Goal: Information Seeking & Learning: Learn about a topic

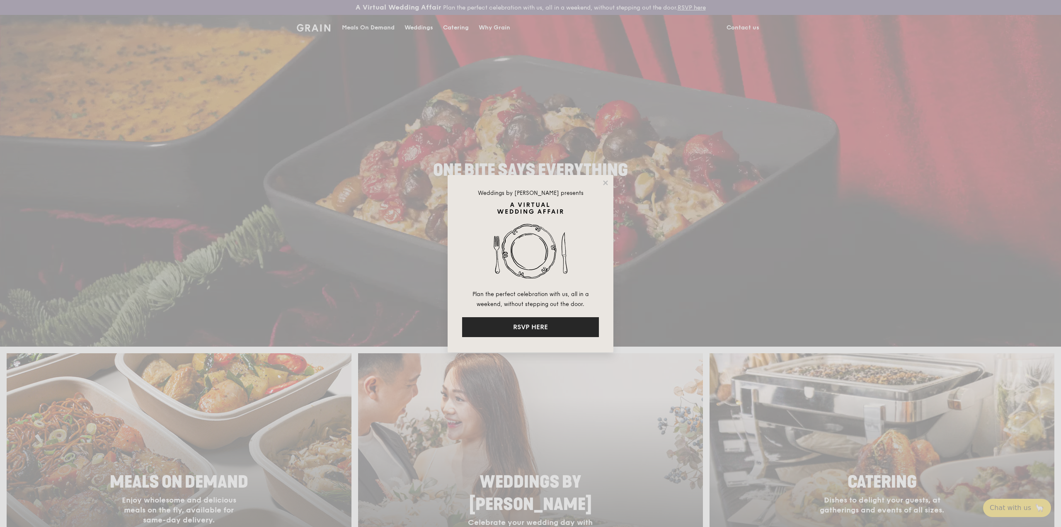
click at [518, 324] on button "RSVP HERE" at bounding box center [530, 327] width 137 height 20
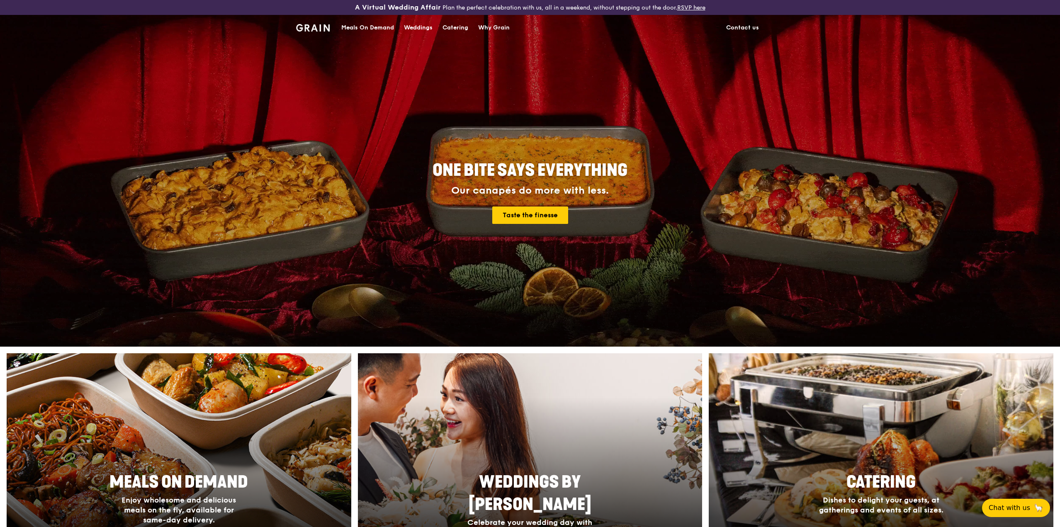
click at [370, 27] on div "Meals On Demand" at bounding box center [367, 27] width 53 height 25
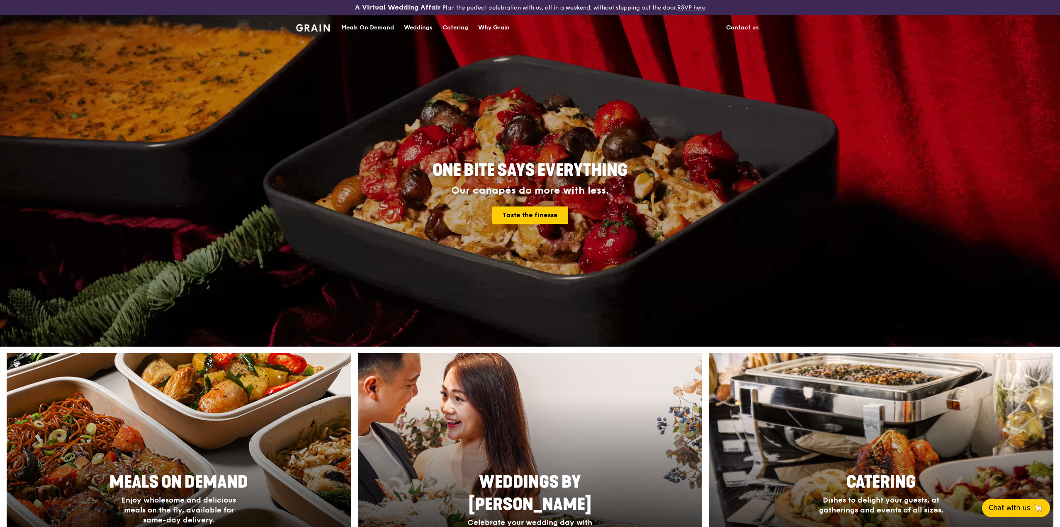
click at [454, 24] on div "Catering" at bounding box center [455, 27] width 26 height 25
click at [425, 27] on div "Weddings" at bounding box center [418, 27] width 29 height 25
click at [502, 24] on div "Why Grain" at bounding box center [494, 27] width 32 height 25
click at [494, 24] on div "Why Grain" at bounding box center [494, 27] width 32 height 25
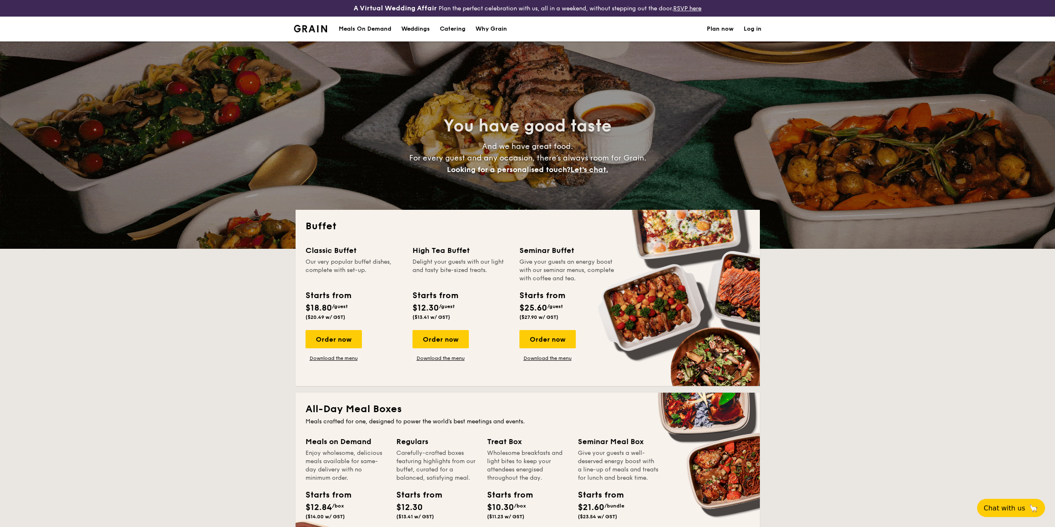
select select
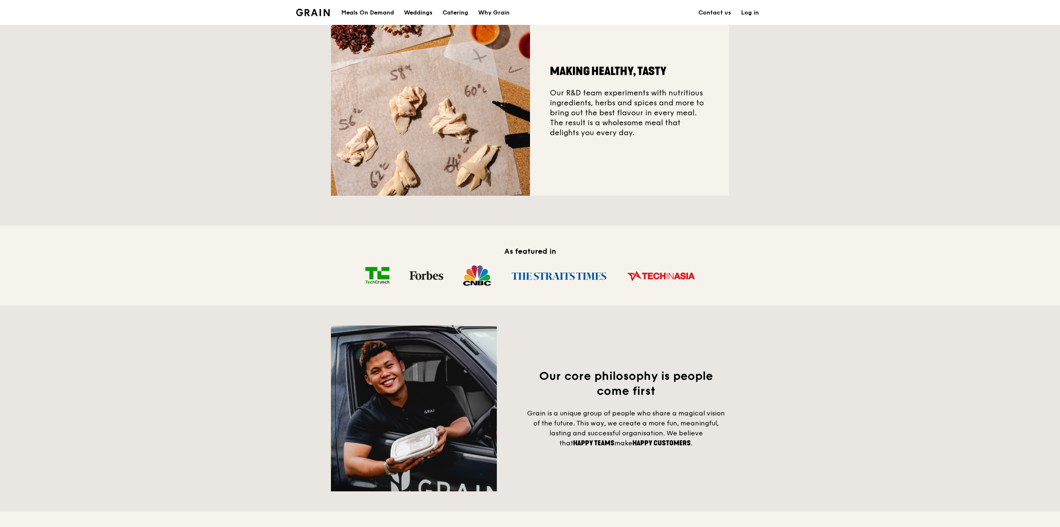
scroll to position [415, 0]
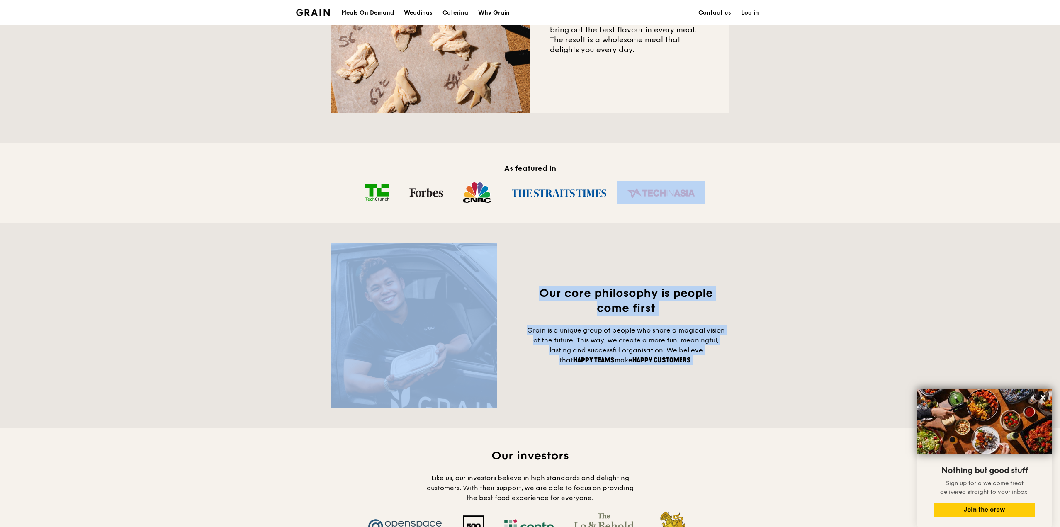
drag, startPoint x: 1058, startPoint y: 214, endPoint x: 1061, endPoint y: 231, distance: 17.2
click at [1059, 235] on div "Making healthy, tasty Bringing people together Supporting local communities Tak…" at bounding box center [530, 221] width 1060 height 746
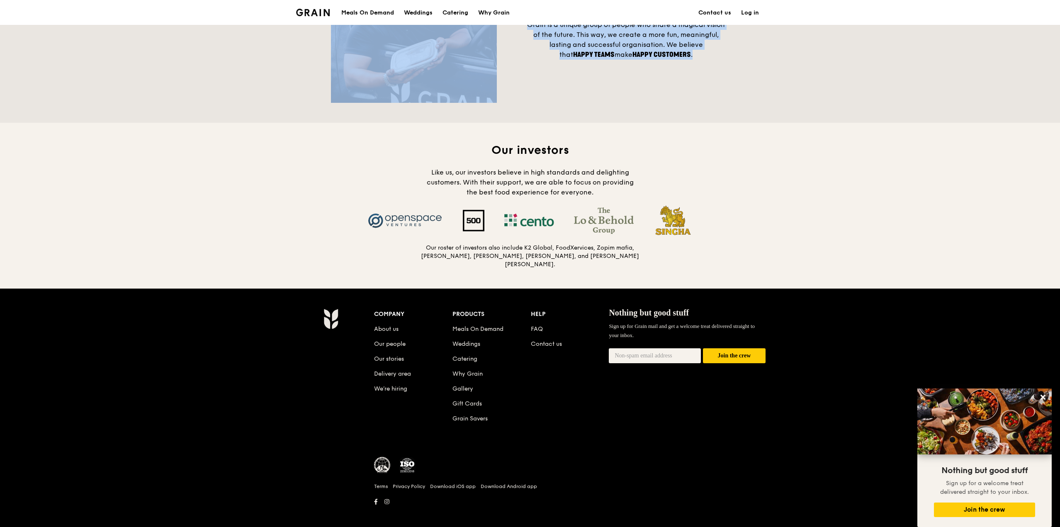
scroll to position [725, 0]
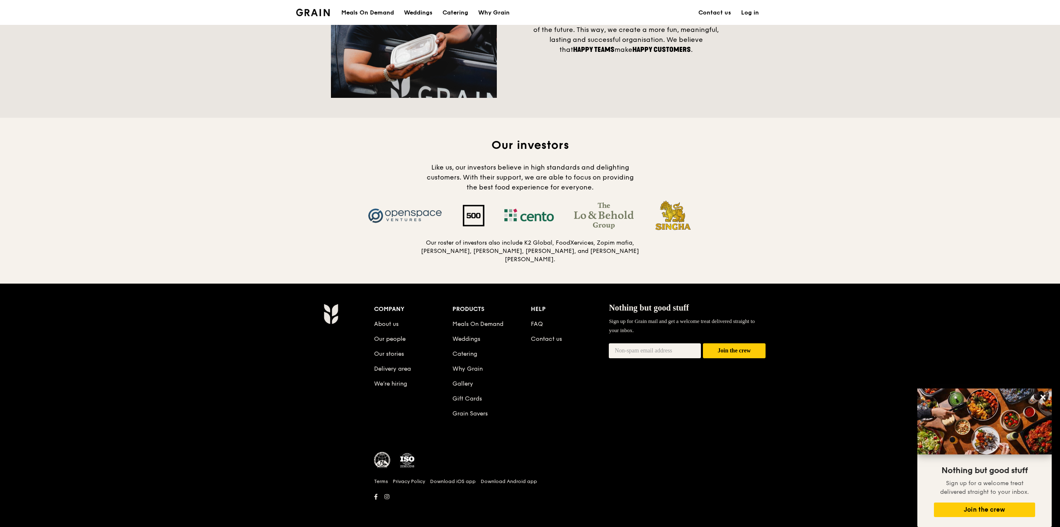
click at [451, 253] on h5 "Our roster of investors also include K2 Global, FoodXervices, Zopim mafia, Koh …" at bounding box center [529, 251] width 219 height 25
drag, startPoint x: 427, startPoint y: 247, endPoint x: 650, endPoint y: 262, distance: 224.3
click at [678, 260] on div "Our investors Like us, our investors believe in high standards and delighting c…" at bounding box center [530, 201] width 398 height 126
click at [623, 258] on h5 "Our roster of investors also include K2 Global, FoodXervices, Zopim mafia, Koh …" at bounding box center [529, 251] width 219 height 25
drag, startPoint x: 621, startPoint y: 259, endPoint x: 532, endPoint y: 247, distance: 89.4
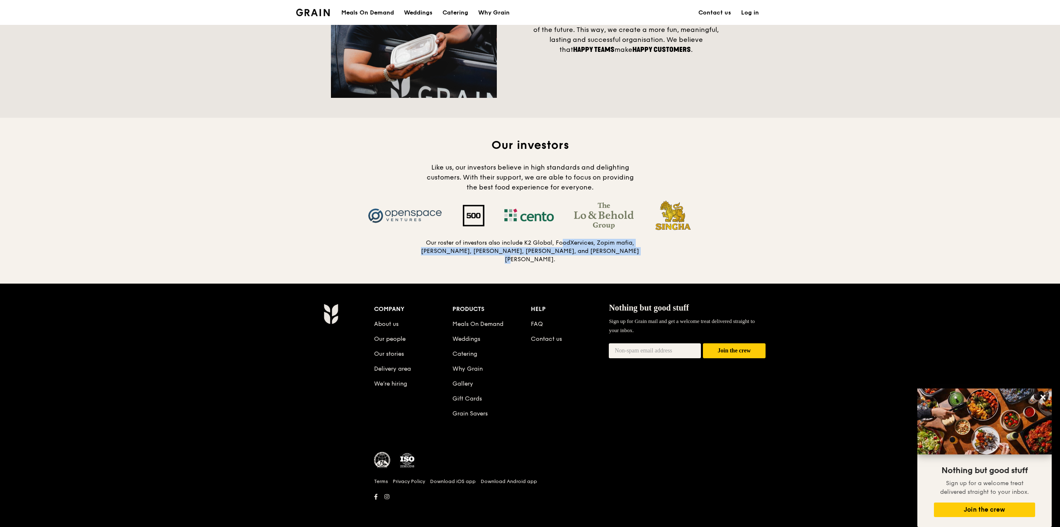
click at [532, 247] on h5 "Our roster of investors also include K2 Global, FoodXervices, Zopim mafia, Koh …" at bounding box center [529, 251] width 219 height 25
drag, startPoint x: 590, startPoint y: 252, endPoint x: 608, endPoint y: 252, distance: 17.4
click at [591, 252] on h5 "Our roster of investors also include K2 Global, FoodXervices, Zopim mafia, Koh …" at bounding box center [529, 251] width 219 height 25
click at [628, 253] on h5 "Our roster of investors also include K2 Global, FoodXervices, Zopim mafia, Koh …" at bounding box center [529, 251] width 219 height 25
click at [637, 246] on h5 "Our roster of investors also include K2 Global, FoodXervices, Zopim mafia, Koh …" at bounding box center [529, 251] width 219 height 25
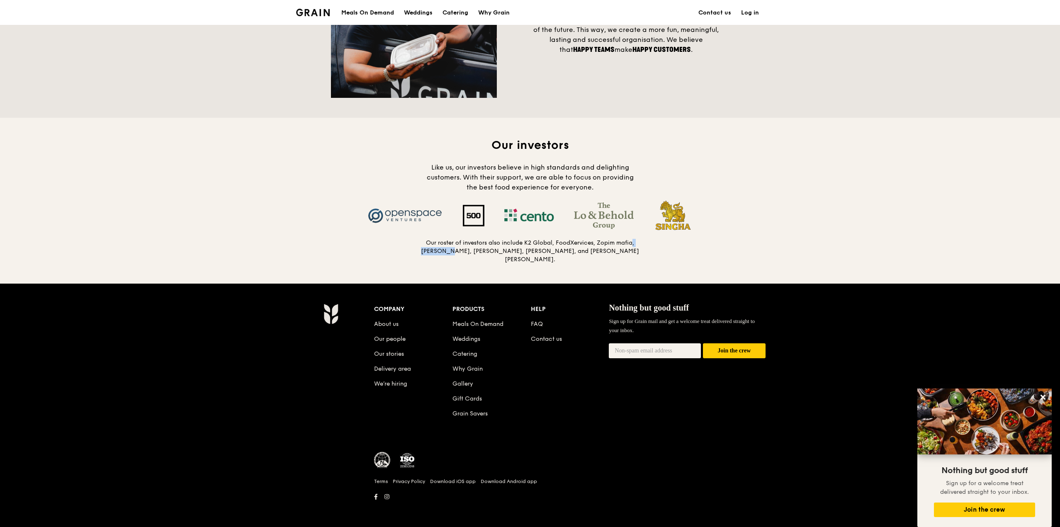
drag, startPoint x: 631, startPoint y: 250, endPoint x: 602, endPoint y: 245, distance: 29.4
click at [599, 246] on h5 "Our roster of investors also include K2 Global, FoodXervices, Zopim mafia, Koh …" at bounding box center [529, 251] width 219 height 25
click at [606, 247] on h5 "Our roster of investors also include K2 Global, FoodXervices, Zopim mafia, Koh …" at bounding box center [529, 251] width 219 height 25
drag, startPoint x: 597, startPoint y: 249, endPoint x: 633, endPoint y: 244, distance: 37.2
click at [633, 244] on div "Our investors Like us, our investors believe in high standards and delighting c…" at bounding box center [530, 201] width 398 height 126
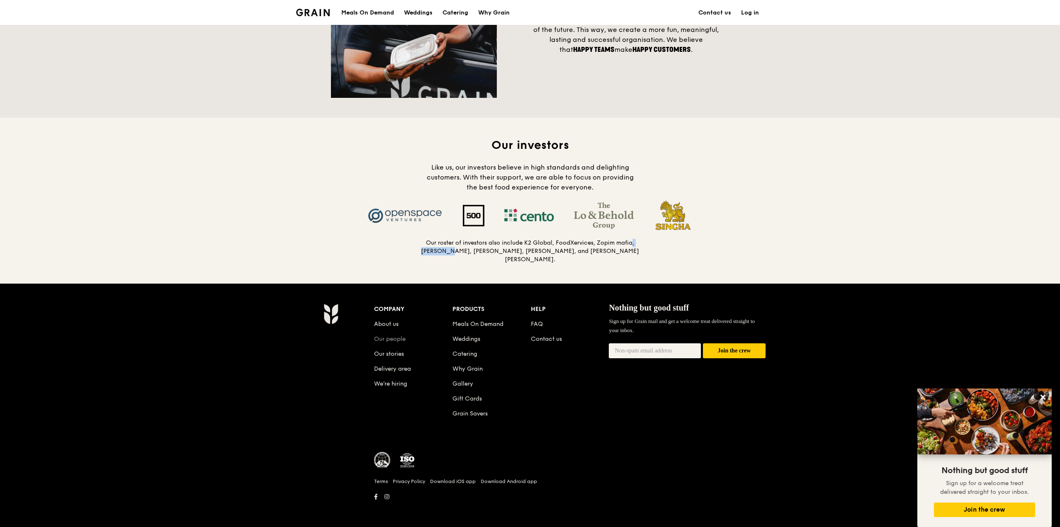
click at [388, 335] on link "Our people" at bounding box center [390, 338] width 32 height 7
